Goal: Task Accomplishment & Management: Use online tool/utility

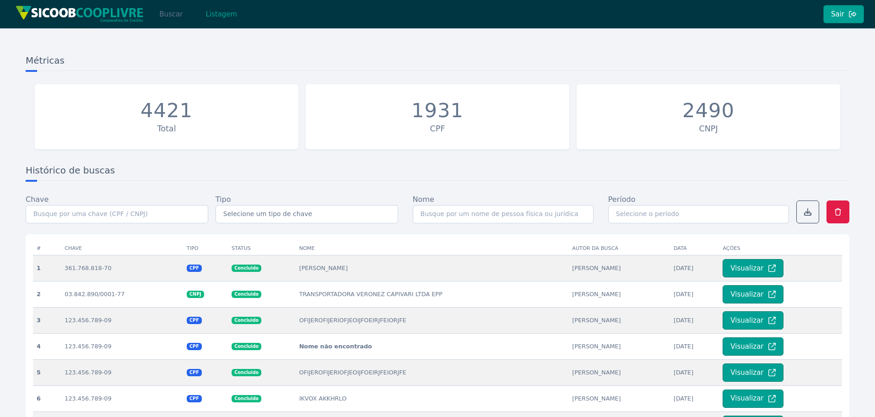
click at [175, 10] on button "Buscar" at bounding box center [170, 14] width 39 height 18
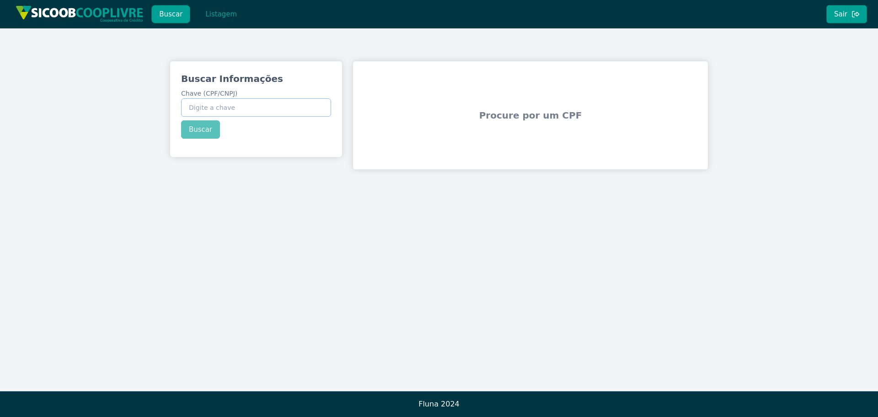
click at [241, 107] on input "Chave (CPF/CNPJ)" at bounding box center [256, 107] width 150 height 18
paste input "474.126.478-57"
type input "474.126.478-57"
click at [196, 124] on div "Buscar Informações Chave (CPF/CNPJ) 474.126.478-57 Buscar" at bounding box center [256, 105] width 172 height 88
click at [198, 128] on button "Buscar" at bounding box center [200, 129] width 39 height 18
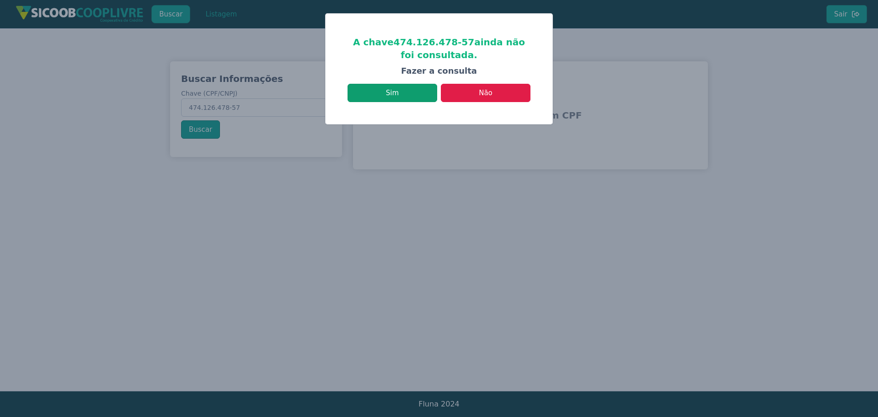
click at [396, 87] on button "Sim" at bounding box center [393, 93] width 90 height 18
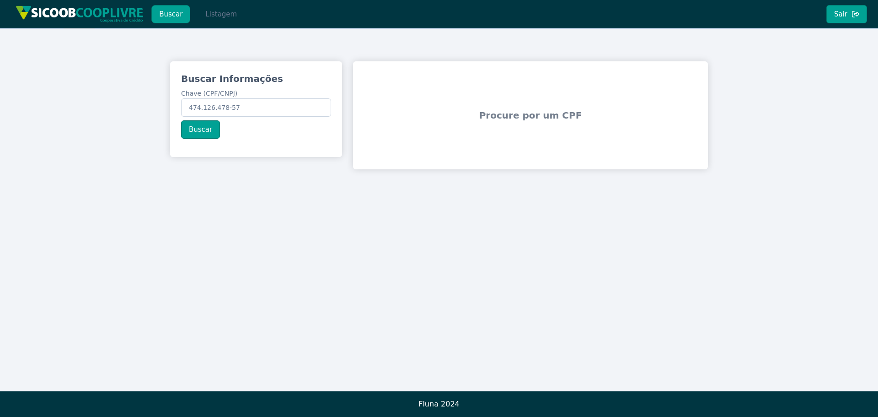
click at [225, 19] on button "Listagem" at bounding box center [221, 14] width 47 height 18
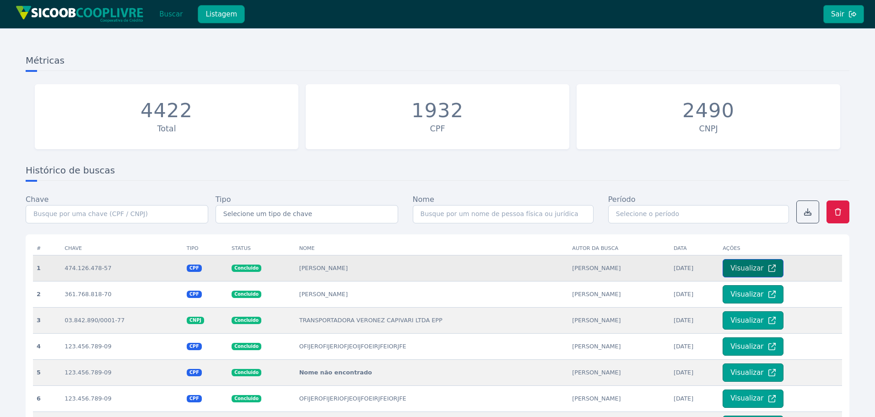
click at [755, 273] on button "Visualizar" at bounding box center [752, 268] width 60 height 18
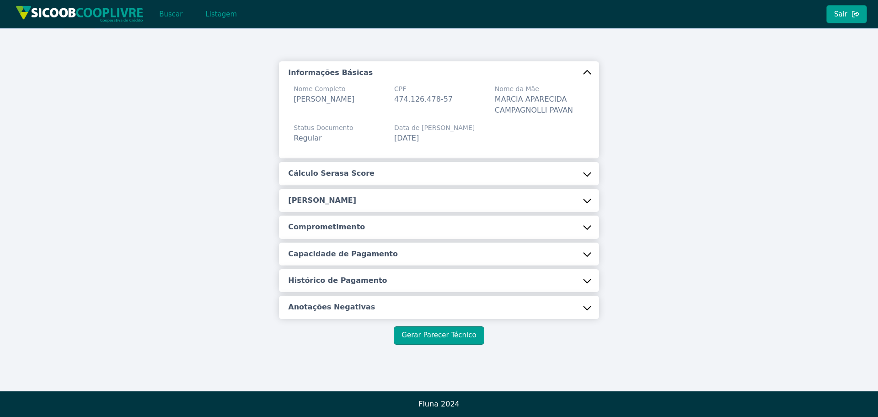
click at [401, 184] on button "Cálculo Serasa Score" at bounding box center [439, 173] width 320 height 23
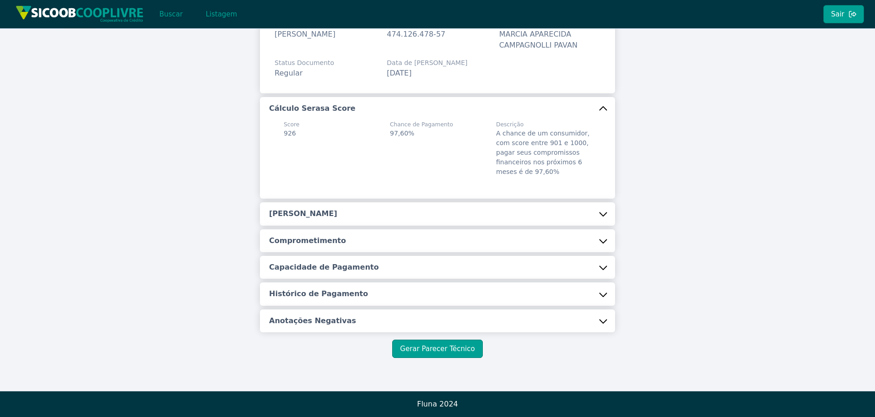
click at [314, 220] on button "[PERSON_NAME]" at bounding box center [437, 213] width 355 height 23
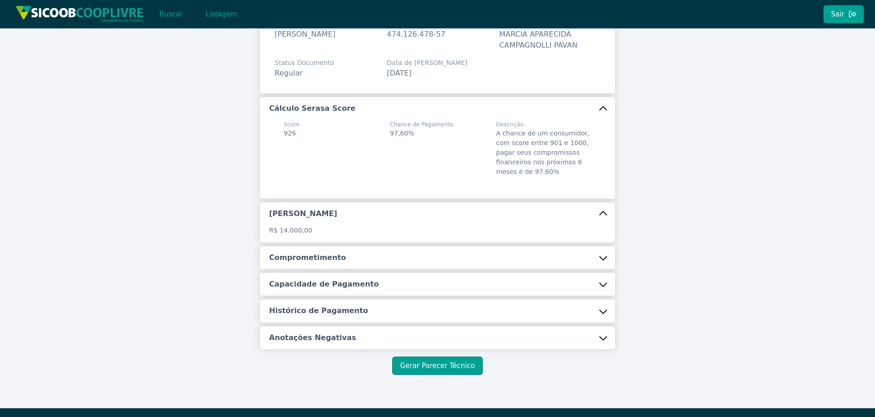
scroll to position [82, 0]
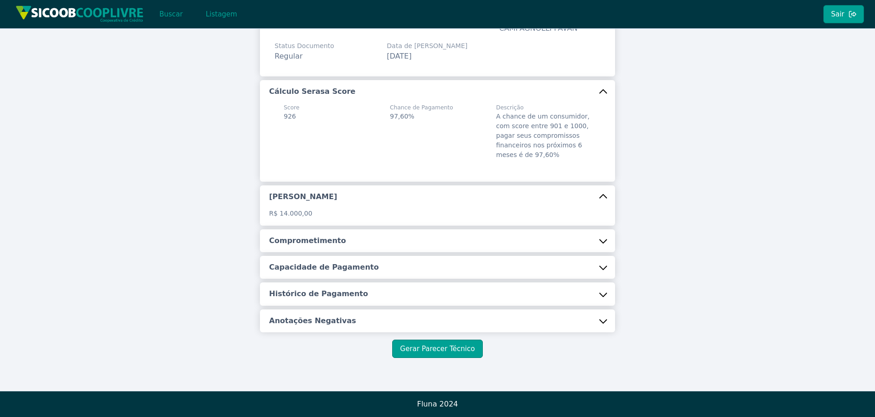
click at [322, 242] on h5 "Comprometimento" at bounding box center [307, 241] width 77 height 10
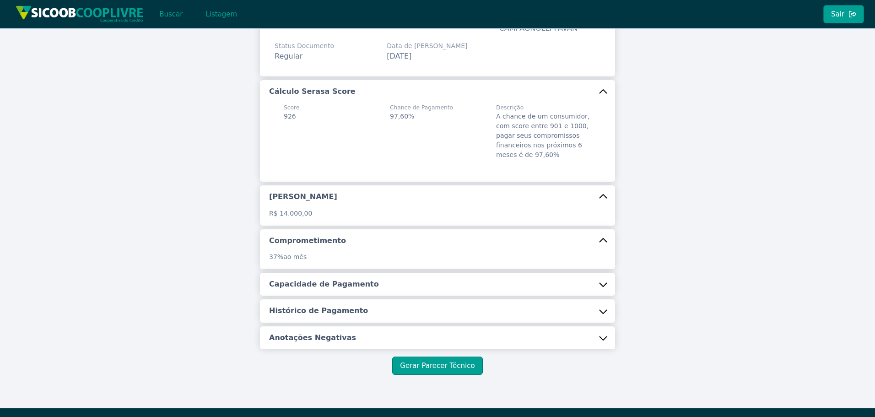
click at [314, 285] on h5 "Capacidade de Pagamento" at bounding box center [324, 284] width 110 height 10
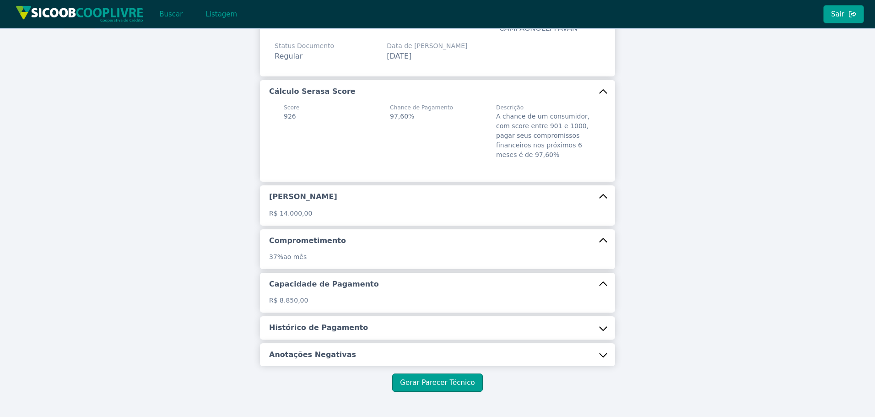
click at [315, 321] on button "Histórico de Pagamento" at bounding box center [437, 327] width 355 height 23
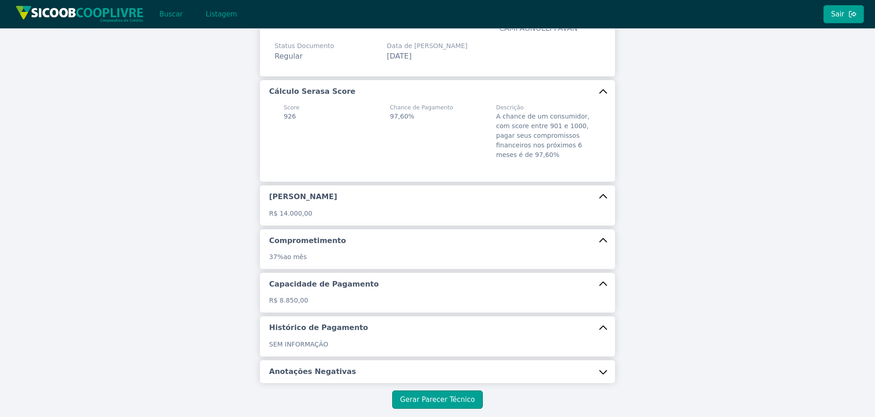
click at [305, 377] on button "Anotações Negativas" at bounding box center [437, 371] width 355 height 23
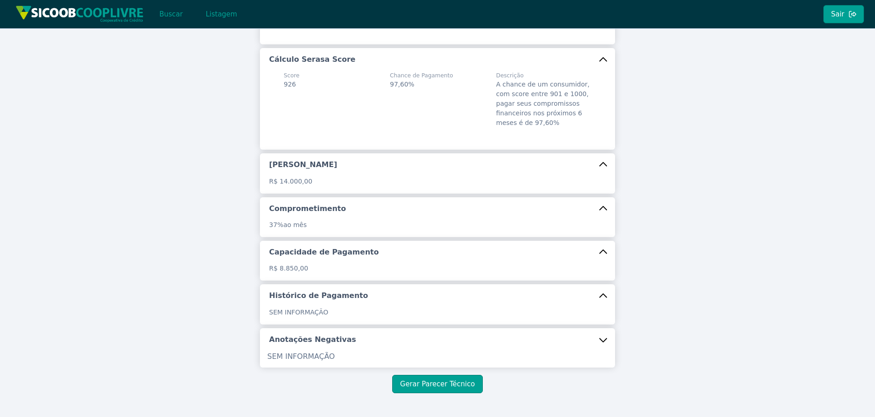
scroll to position [149, 0]
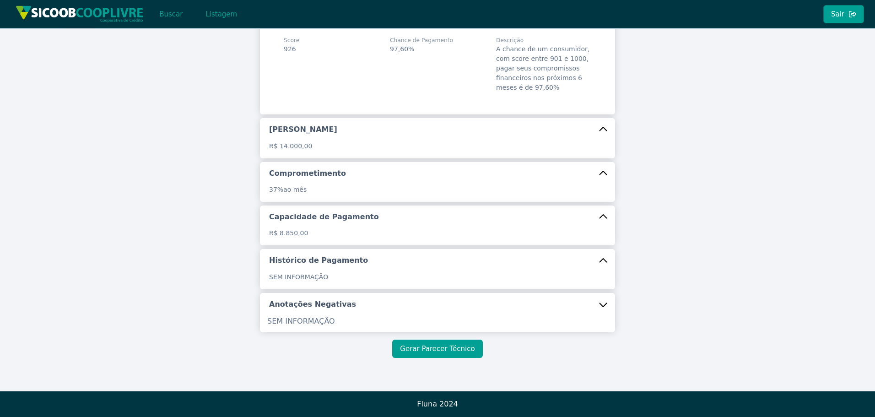
click at [449, 356] on button "Gerar Parecer Técnico" at bounding box center [437, 348] width 90 height 18
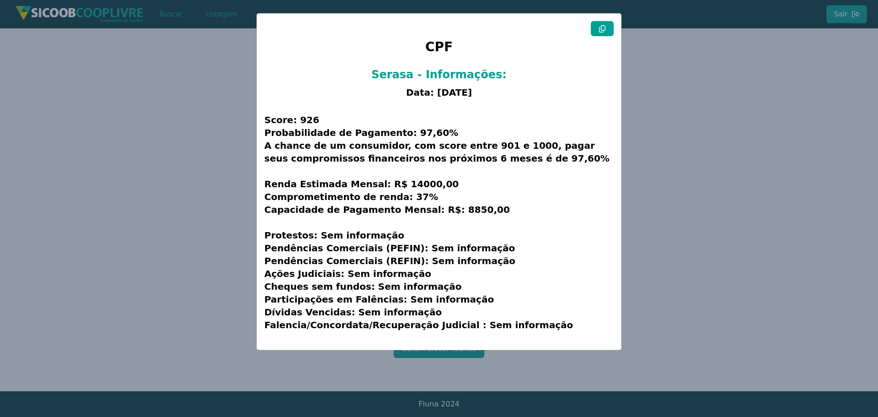
click at [605, 30] on icon at bounding box center [602, 28] width 6 height 7
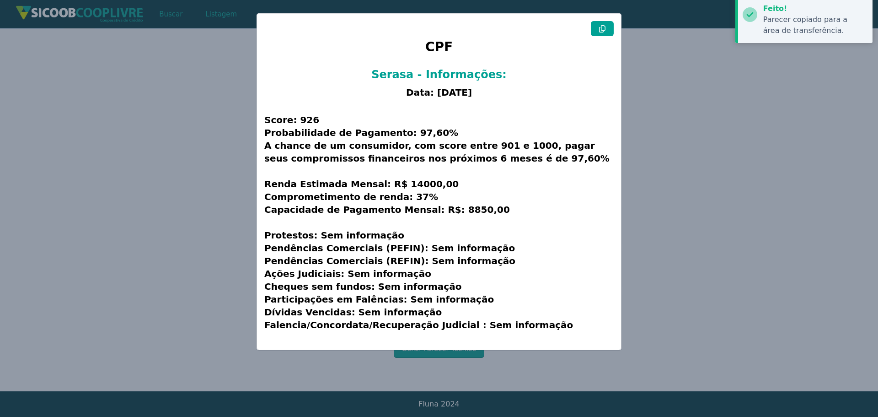
click at [605, 30] on icon at bounding box center [602, 28] width 6 height 7
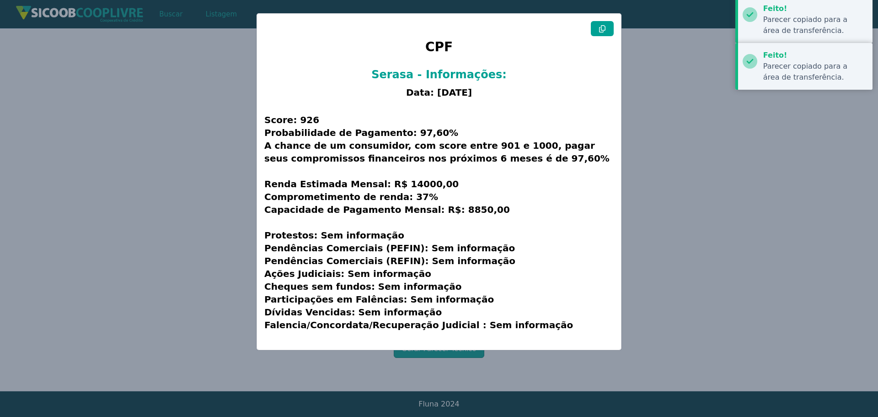
click at [605, 30] on icon at bounding box center [602, 28] width 6 height 7
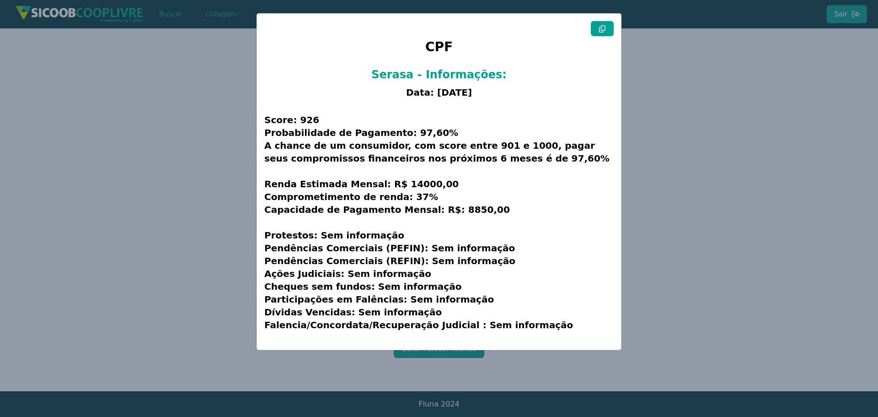
click at [116, 112] on modal-container "CPF Serasa - Informações: Data: [DATE] Score: 926 Probabilidade de Pagamento: 9…" at bounding box center [439, 208] width 878 height 417
